Goal: Find specific page/section: Find specific page/section

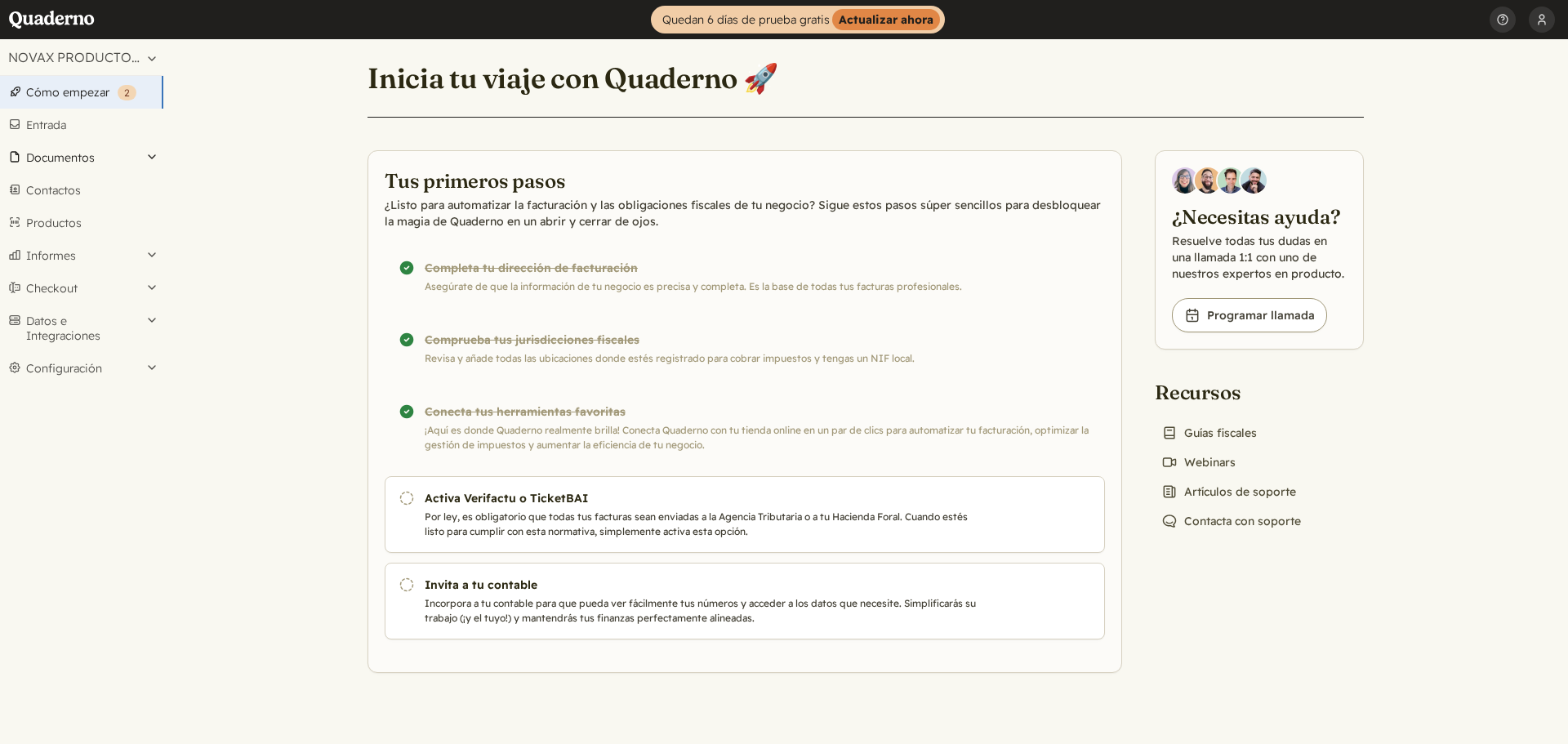
click at [65, 149] on button "Documentos" at bounding box center [82, 157] width 164 height 33
click at [69, 201] on link "Facturas" at bounding box center [82, 201] width 164 height 23
click at [99, 367] on button "Configuración" at bounding box center [82, 367] width 164 height 33
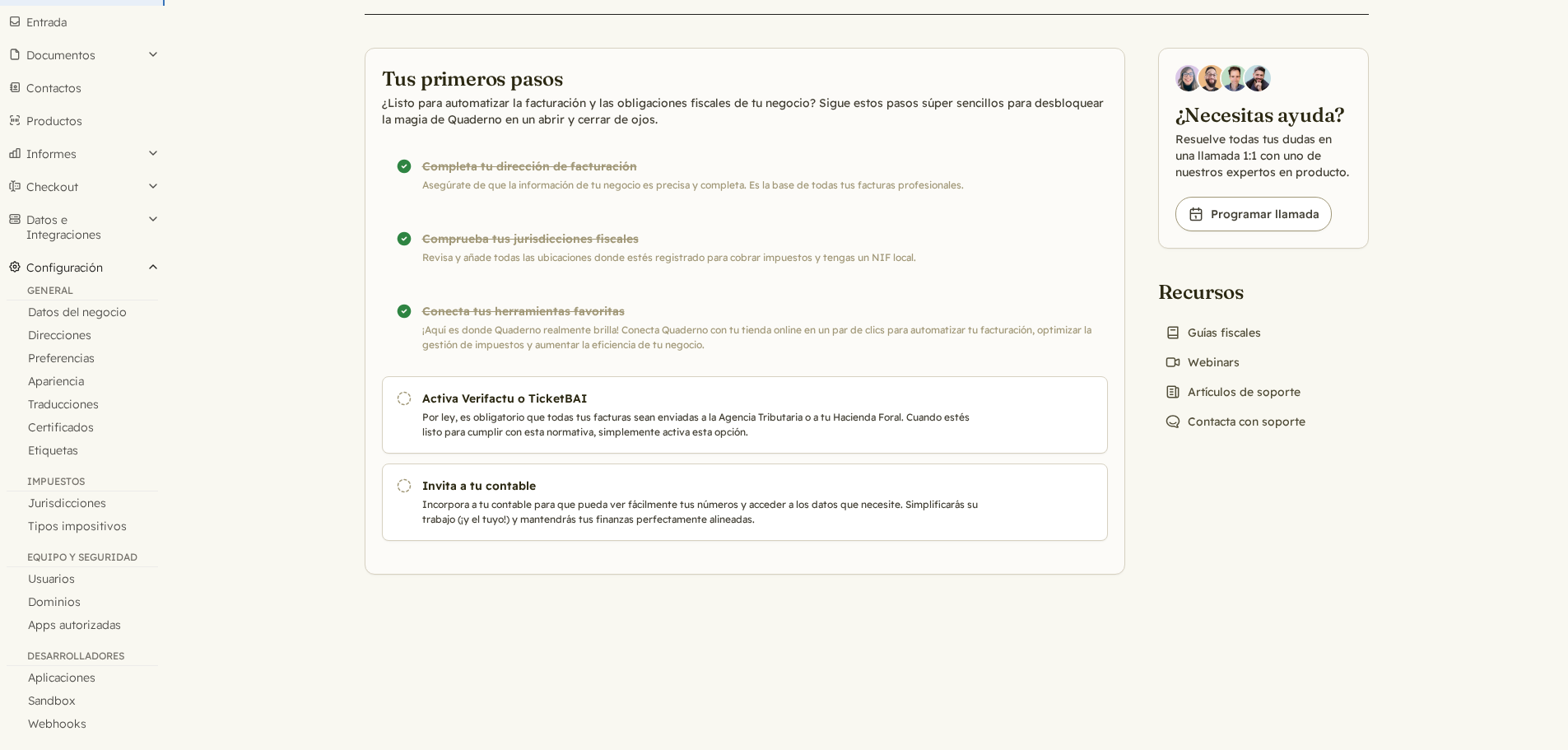
scroll to position [114, 0]
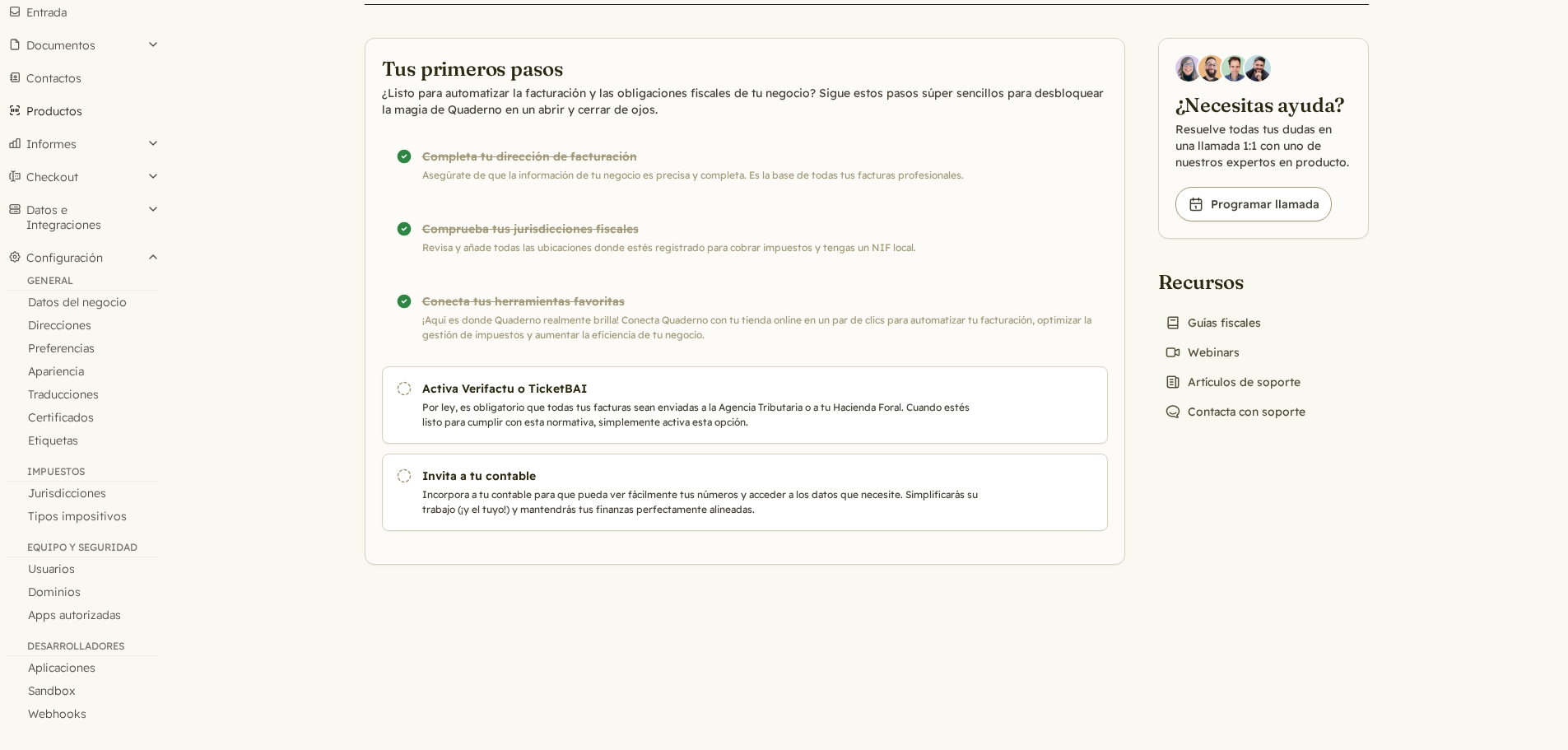
click at [77, 110] on link "Productos" at bounding box center [82, 110] width 165 height 33
